Goal: Contribute content: Add original content to the website for others to see

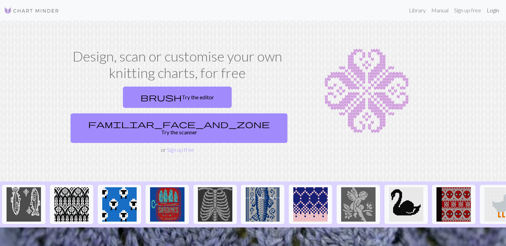
click at [494, 9] on link "Login" at bounding box center [493, 10] width 18 height 14
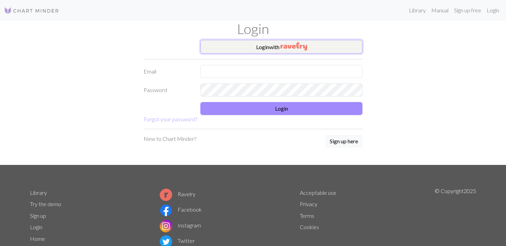
click at [264, 47] on button "Login with" at bounding box center [281, 47] width 162 height 14
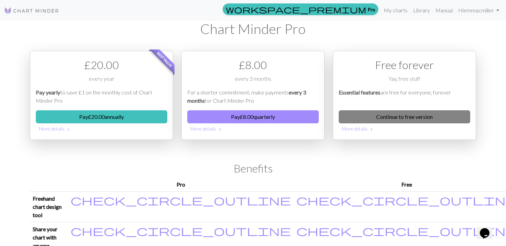
click at [398, 122] on link "Continue to free version" at bounding box center [403, 116] width 131 height 13
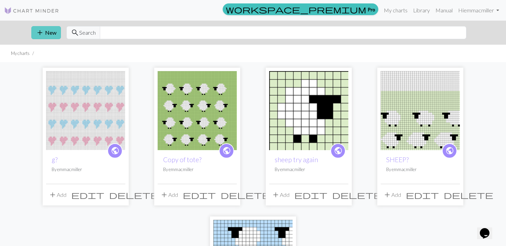
click at [46, 32] on button "add New" at bounding box center [46, 32] width 30 height 13
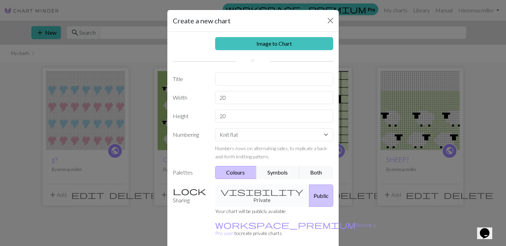
click at [271, 188] on div "visibility Private Public" at bounding box center [274, 196] width 127 height 22
click at [261, 194] on div "visibility Private Public" at bounding box center [274, 196] width 127 height 22
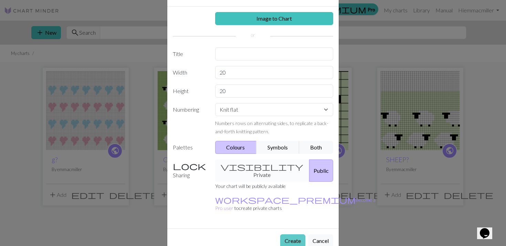
click at [295, 235] on button "Create" at bounding box center [292, 241] width 25 height 13
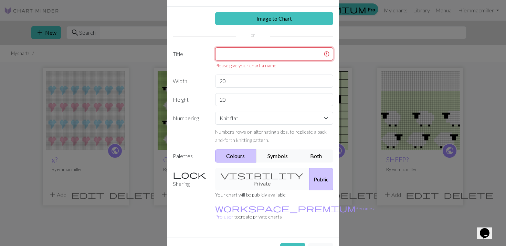
click at [221, 52] on input "text" at bounding box center [274, 53] width 118 height 13
